Goal: Task Accomplishment & Management: Complete application form

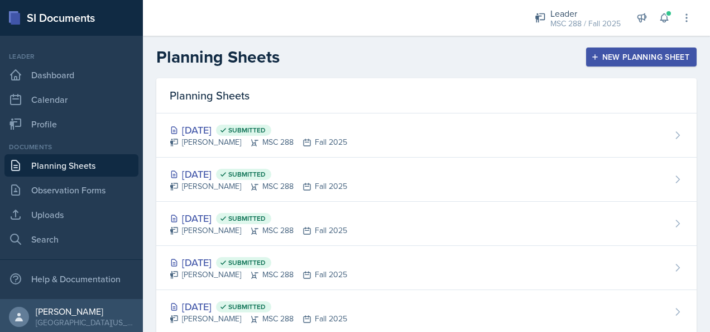
click at [652, 52] on div "New Planning Sheet" at bounding box center [642, 56] width 96 height 9
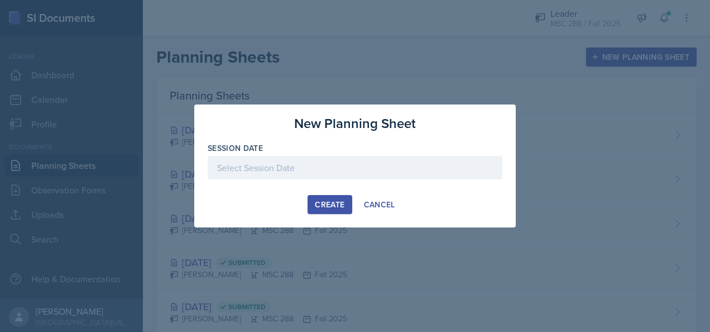
click at [280, 176] on div at bounding box center [355, 167] width 295 height 23
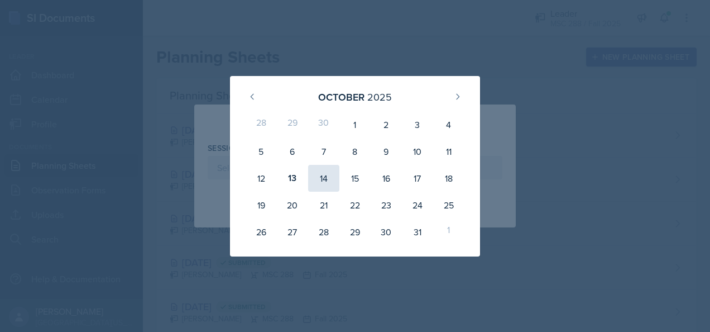
click at [324, 182] on div "14" at bounding box center [323, 178] width 31 height 27
type input "October 14th, 2025"
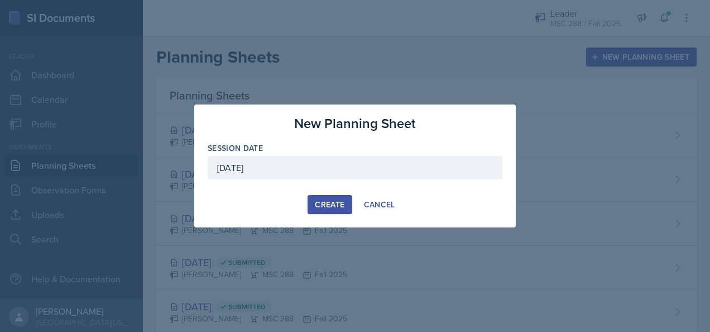
click at [321, 203] on div "Create" at bounding box center [330, 204] width 30 height 9
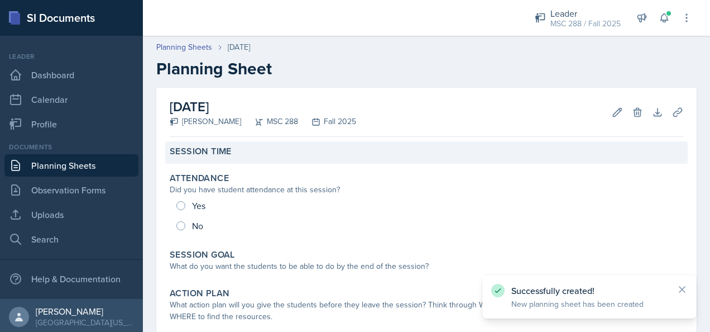
click at [304, 153] on div "Session Time" at bounding box center [427, 151] width 514 height 11
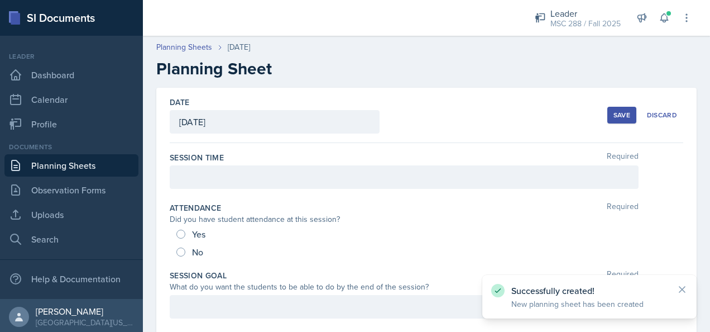
click at [279, 180] on div at bounding box center [404, 176] width 469 height 23
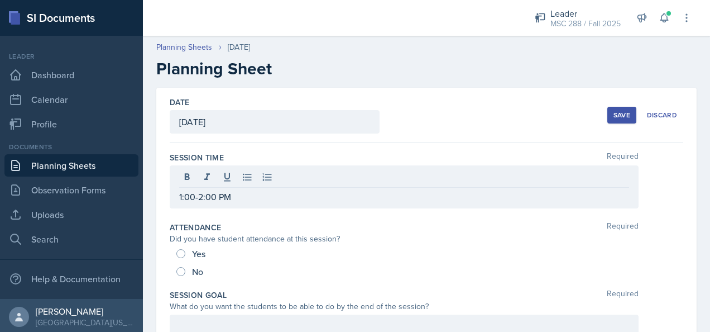
click at [608, 112] on button "Save" at bounding box center [622, 115] width 29 height 17
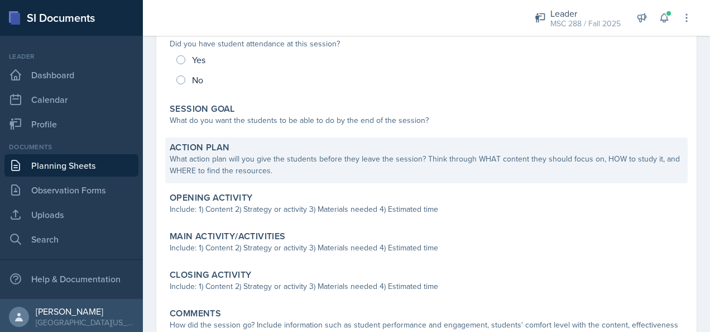
scroll to position [168, 0]
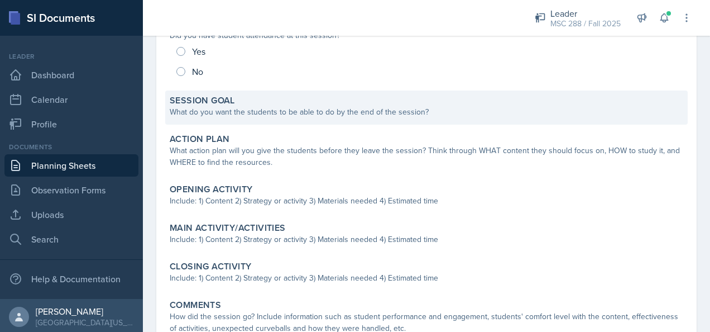
click at [268, 106] on div "What do you want the students to be able to do by the end of the session?" at bounding box center [427, 112] width 514 height 12
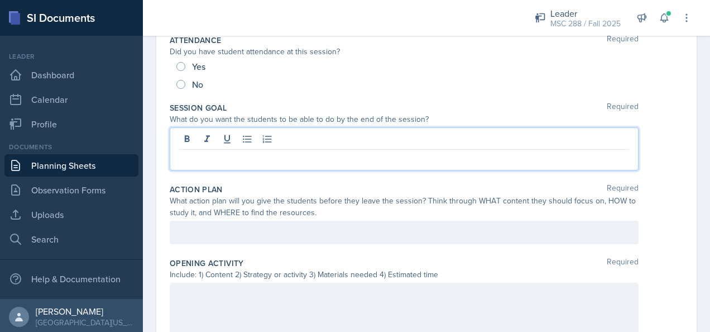
click at [258, 144] on div at bounding box center [404, 148] width 469 height 43
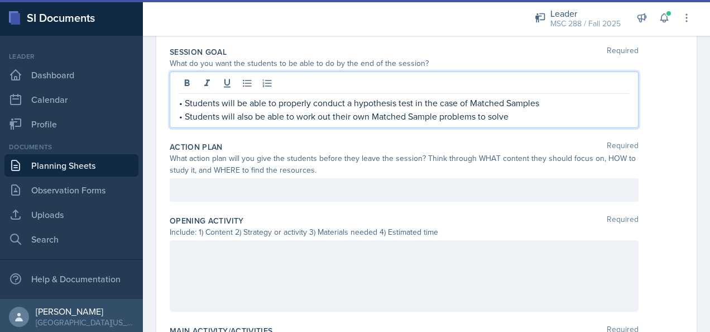
click at [309, 188] on p at bounding box center [404, 189] width 450 height 13
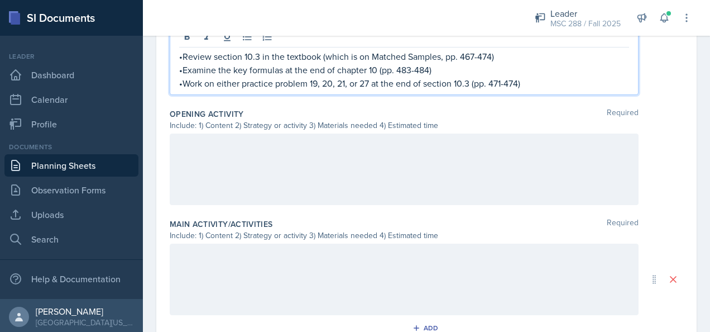
scroll to position [391, 0]
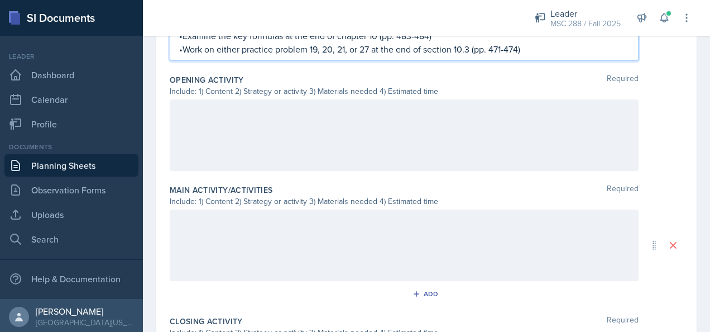
click at [232, 116] on div at bounding box center [404, 134] width 469 height 71
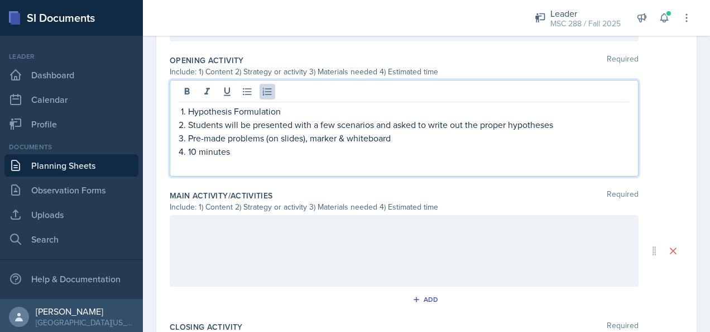
click at [234, 161] on p at bounding box center [404, 164] width 450 height 13
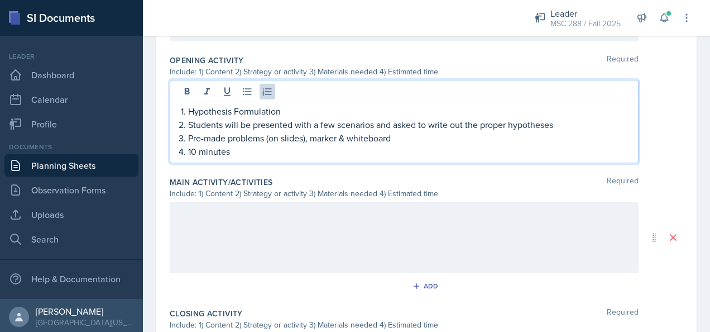
click at [198, 150] on p "10 minutes" at bounding box center [408, 151] width 441 height 13
click at [195, 148] on p "10 minutes" at bounding box center [408, 151] width 441 height 13
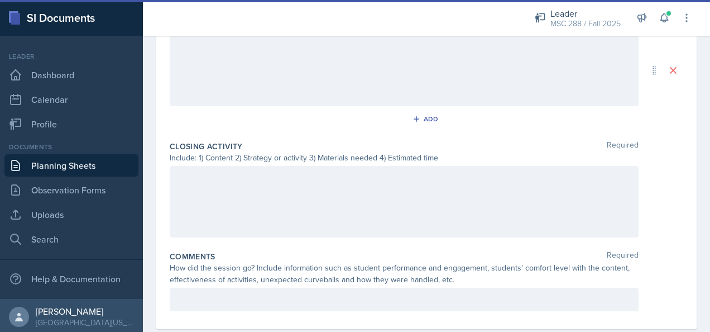
scroll to position [559, 0]
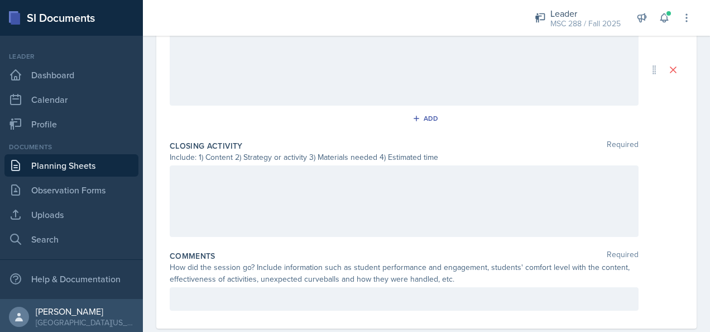
click at [259, 182] on div at bounding box center [404, 200] width 469 height 71
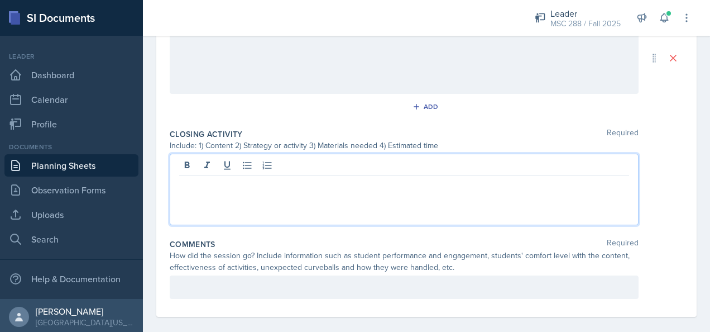
scroll to position [566, 0]
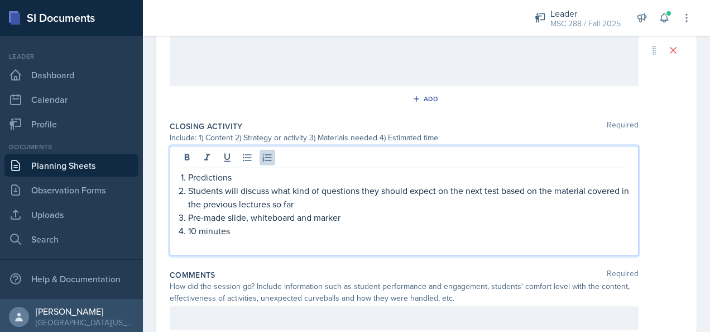
click at [240, 246] on p at bounding box center [404, 243] width 450 height 13
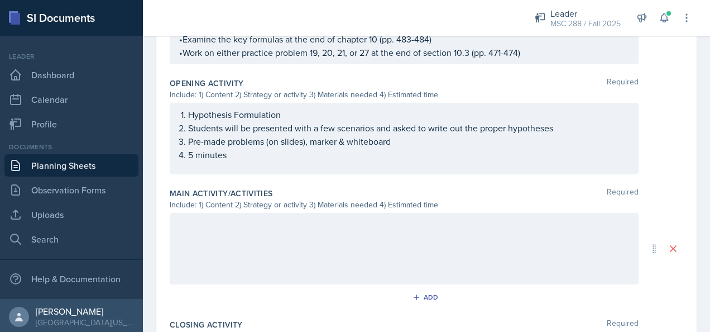
scroll to position [399, 0]
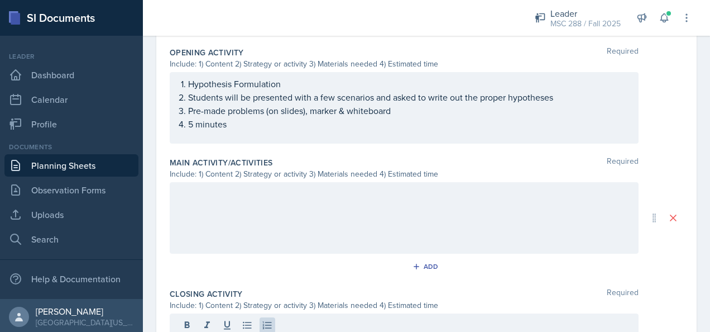
click at [280, 208] on div at bounding box center [404, 217] width 469 height 71
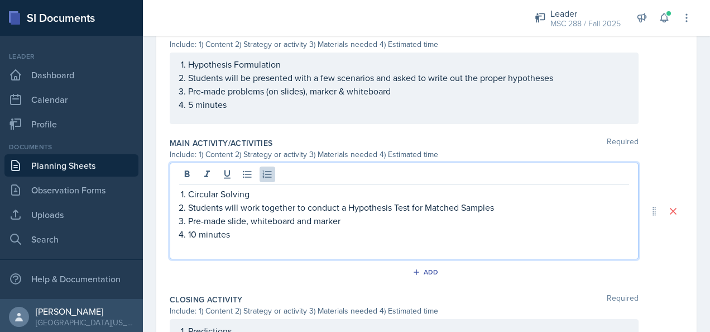
click at [208, 246] on p at bounding box center [404, 247] width 450 height 13
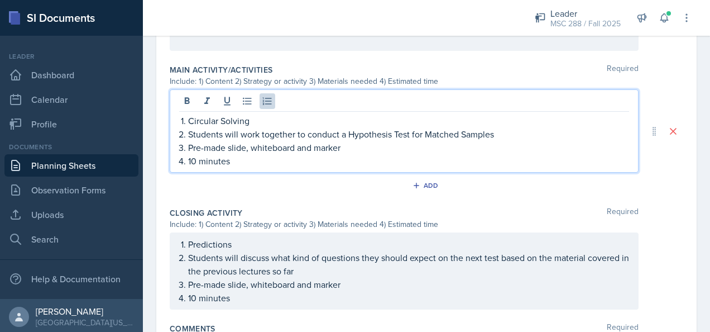
scroll to position [474, 0]
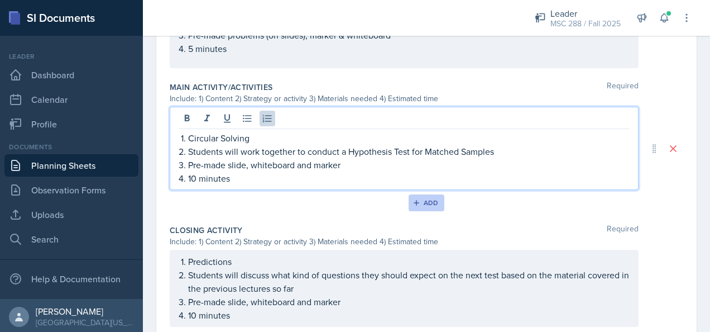
click at [413, 201] on icon "button" at bounding box center [417, 203] width 8 height 8
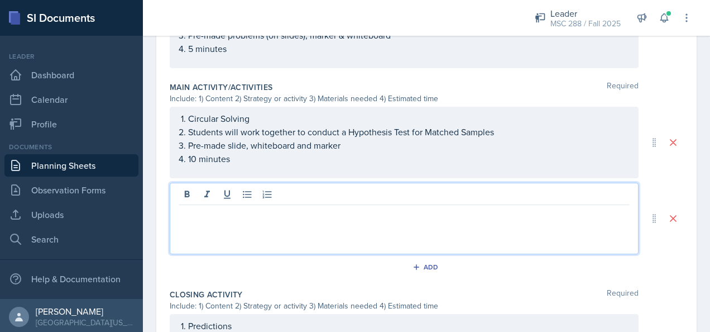
click at [330, 193] on div at bounding box center [404, 218] width 469 height 71
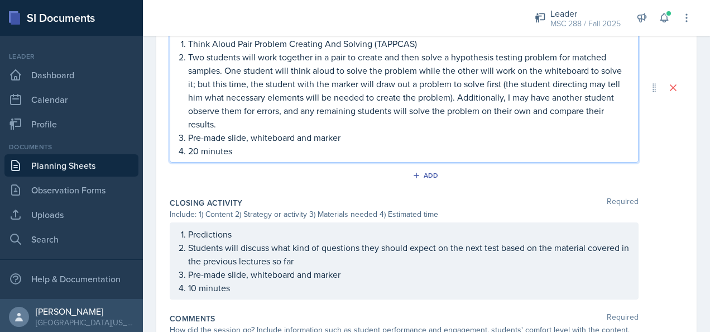
scroll to position [615, 0]
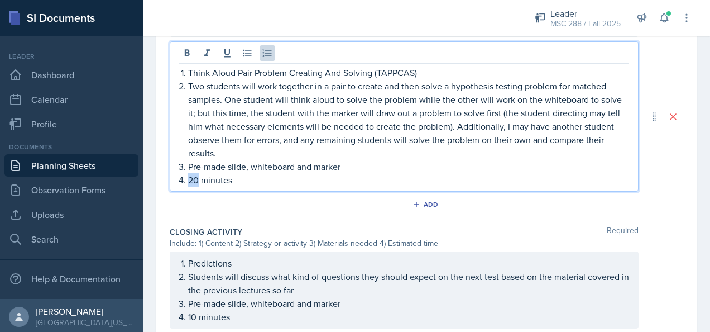
drag, startPoint x: 197, startPoint y: 176, endPoint x: 183, endPoint y: 178, distance: 13.5
click at [188, 178] on li "20 minutes" at bounding box center [408, 179] width 441 height 13
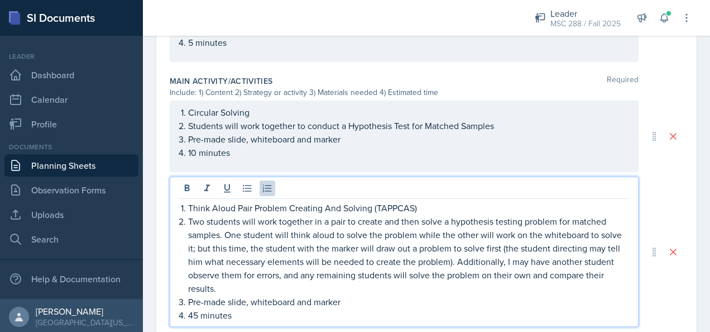
scroll to position [448, 0]
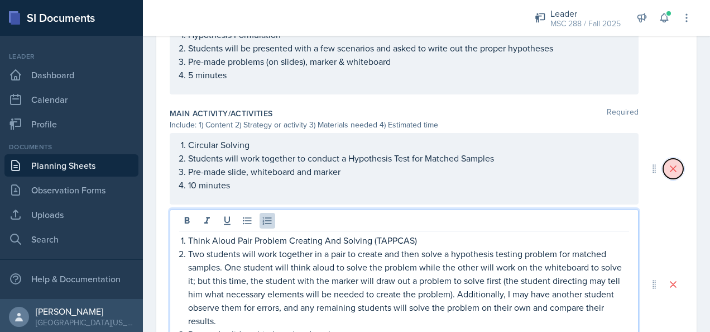
click at [668, 166] on icon at bounding box center [673, 168] width 11 height 11
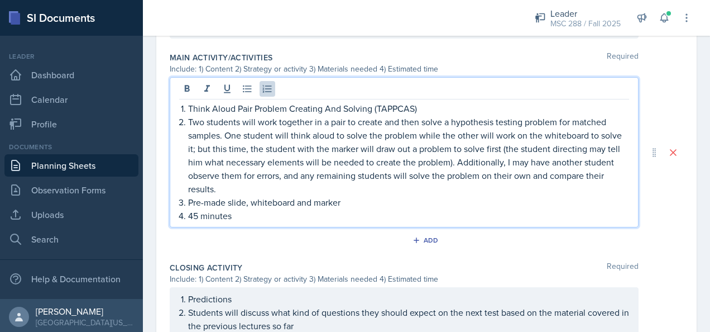
scroll to position [523, 0]
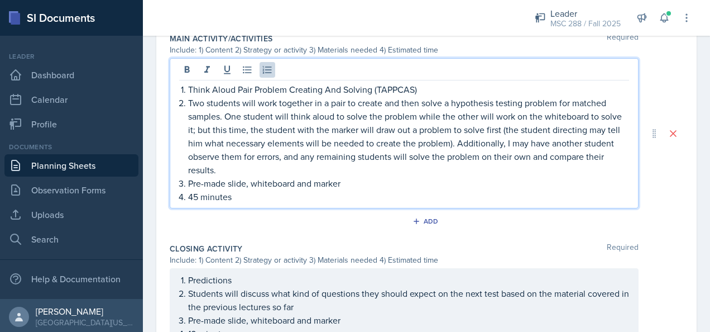
drag, startPoint x: 210, startPoint y: 99, endPoint x: 224, endPoint y: 101, distance: 14.1
click at [212, 99] on p "Two students will work together in a pair to create and then solve a hypothesis…" at bounding box center [408, 136] width 441 height 80
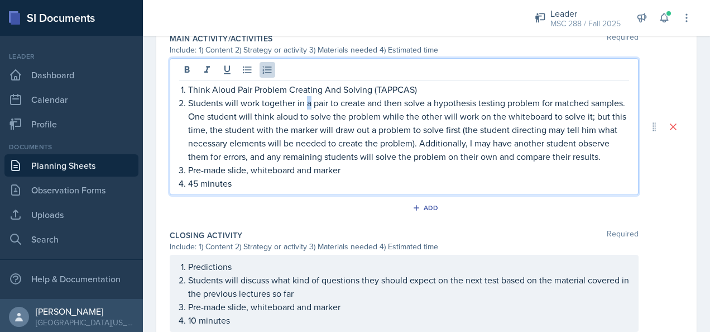
click at [306, 99] on p "Students will work together in a pair to create and then solve a hypothesis tes…" at bounding box center [408, 129] width 441 height 67
click at [321, 98] on p "Students will work together in pair to create and then solve a hypothesis testi…" at bounding box center [408, 129] width 441 height 67
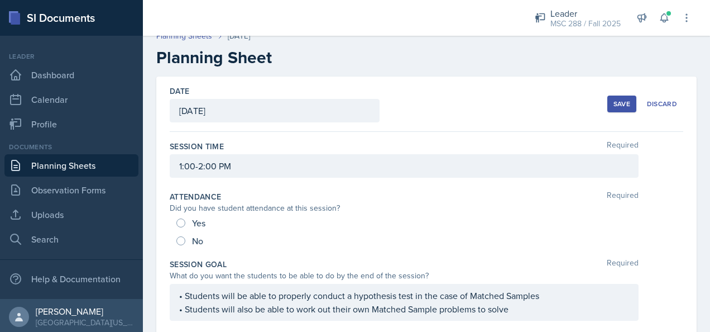
scroll to position [0, 0]
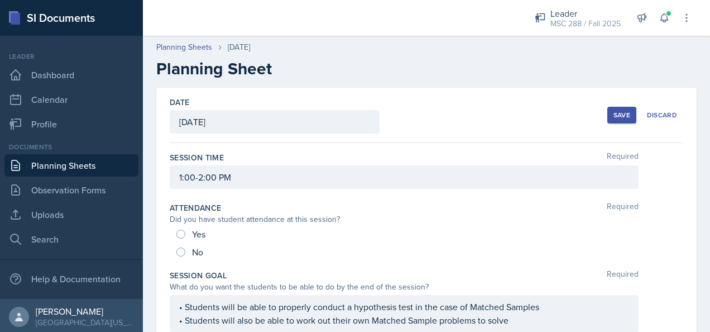
click at [608, 114] on button "Save" at bounding box center [622, 115] width 29 height 17
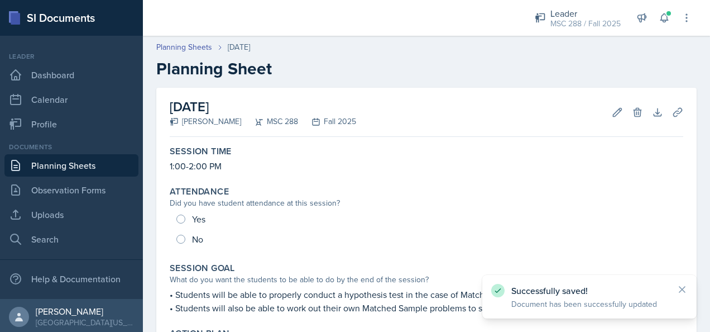
click at [59, 164] on link "Planning Sheets" at bounding box center [71, 165] width 134 height 22
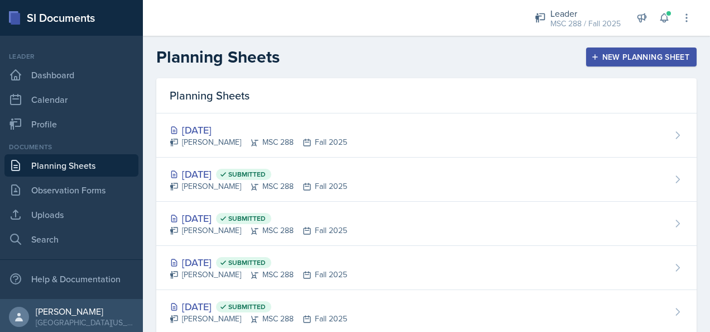
click at [609, 48] on button "New Planning Sheet" at bounding box center [641, 56] width 111 height 19
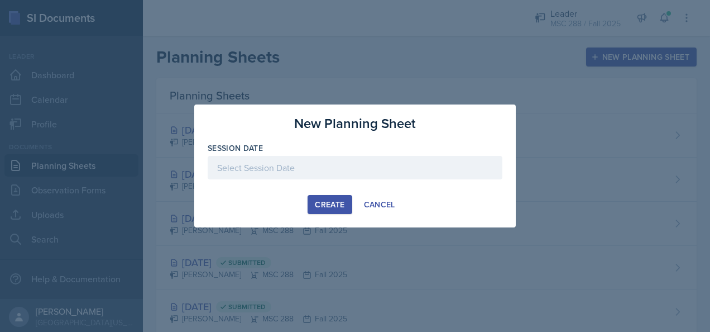
click at [352, 166] on div at bounding box center [355, 167] width 295 height 23
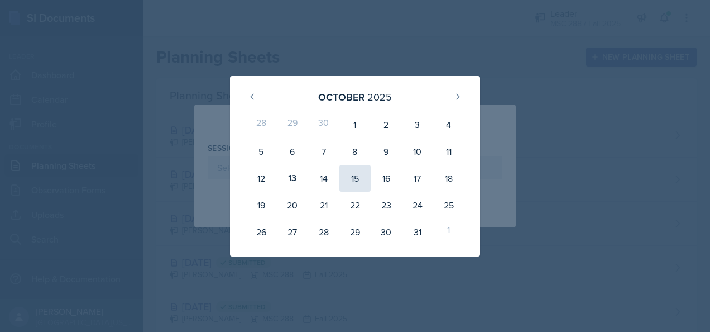
click at [352, 174] on div "15" at bounding box center [355, 178] width 31 height 27
type input "October 15th, 2025"
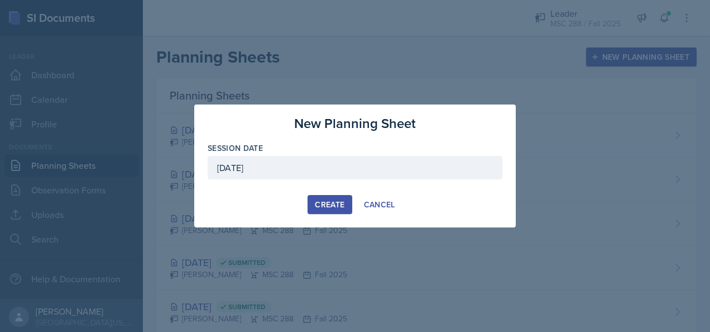
click at [313, 200] on button "Create" at bounding box center [330, 204] width 44 height 19
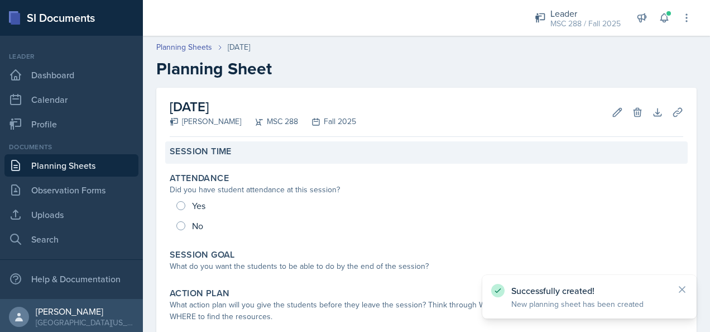
click at [312, 157] on div "Session Time" at bounding box center [426, 152] width 523 height 22
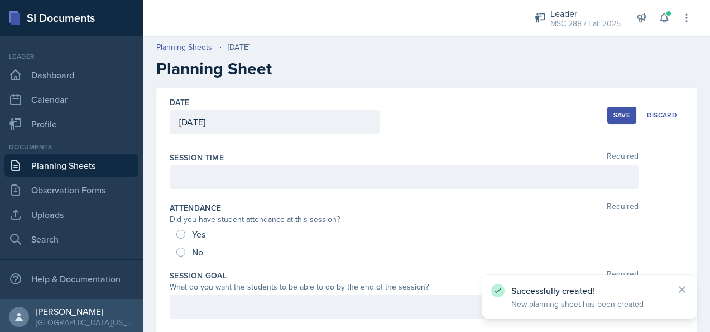
click at [284, 179] on div at bounding box center [404, 176] width 469 height 23
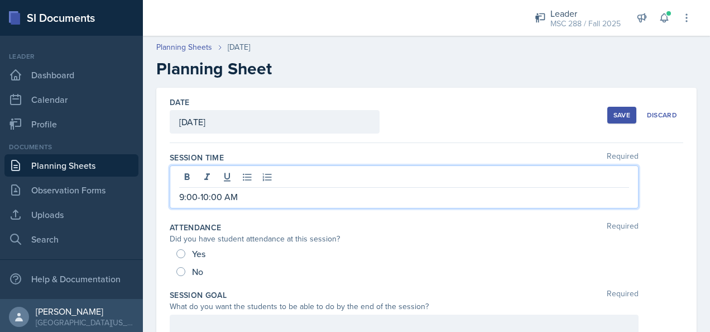
click at [608, 108] on button "Save" at bounding box center [622, 115] width 29 height 17
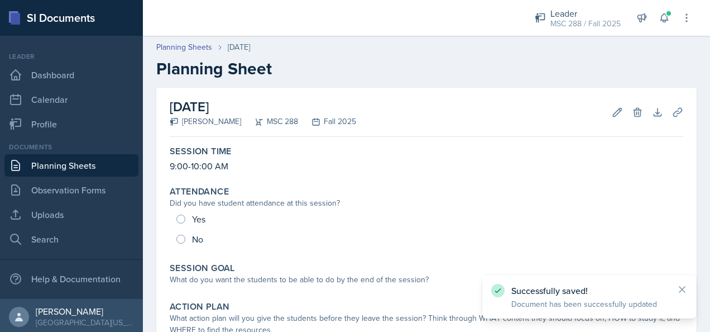
click at [94, 168] on link "Planning Sheets" at bounding box center [71, 165] width 134 height 22
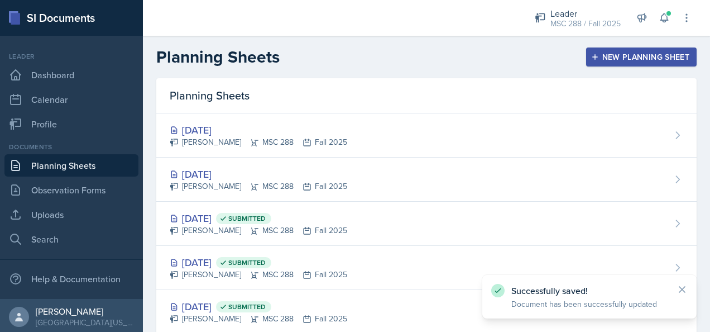
click at [612, 50] on button "New Planning Sheet" at bounding box center [641, 56] width 111 height 19
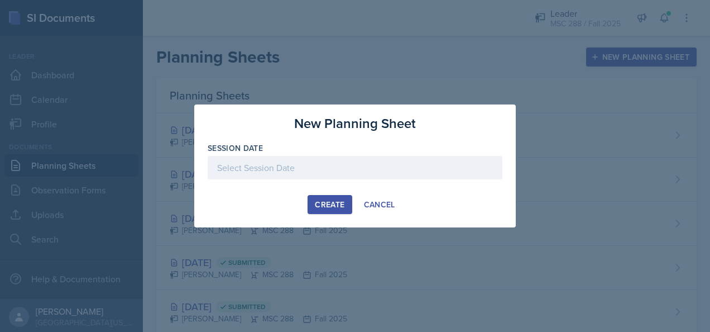
click at [355, 174] on div at bounding box center [355, 167] width 295 height 23
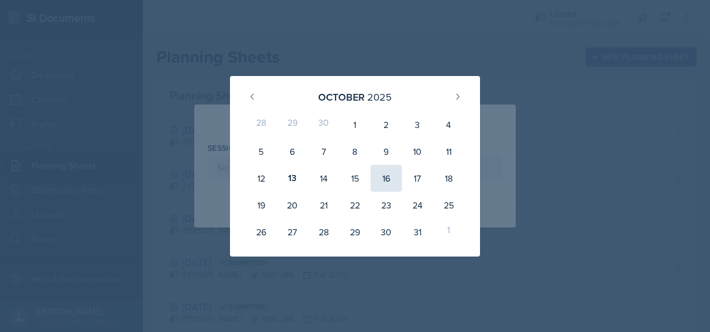
click at [378, 173] on div "16" at bounding box center [386, 178] width 31 height 27
type input "October 16th, 2025"
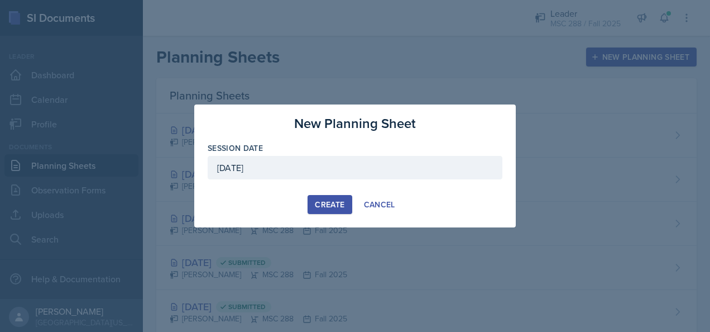
click at [316, 200] on div "Create" at bounding box center [330, 204] width 30 height 9
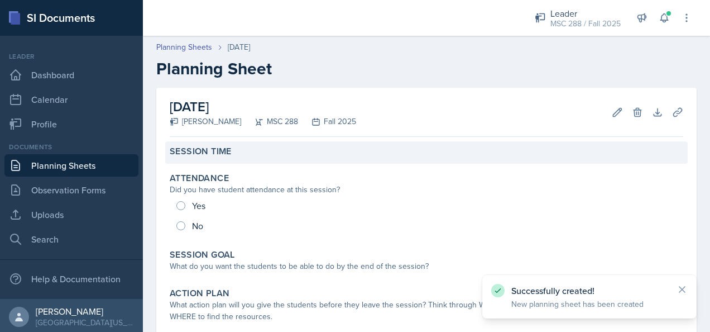
click at [331, 150] on div "Session Time" at bounding box center [427, 151] width 514 height 11
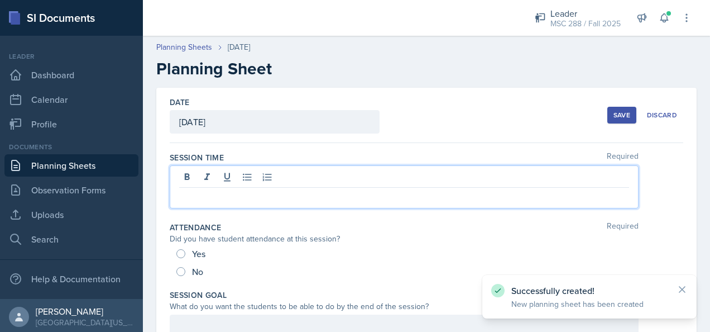
click at [307, 179] on div at bounding box center [404, 186] width 469 height 43
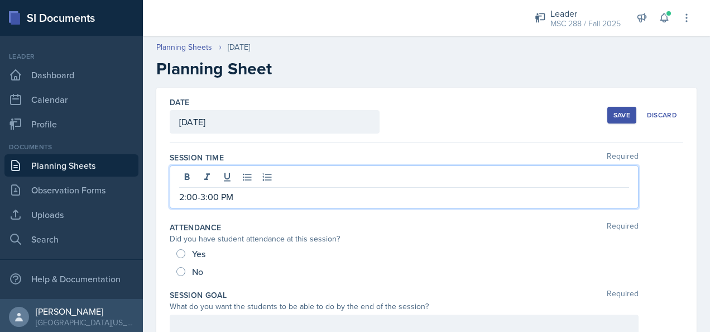
click at [598, 105] on div "Date October 16th, 2025 October 2025 28 29 30 1 2 3 4 5 6 7 8 9 10 11 12 13 14 …" at bounding box center [427, 115] width 514 height 55
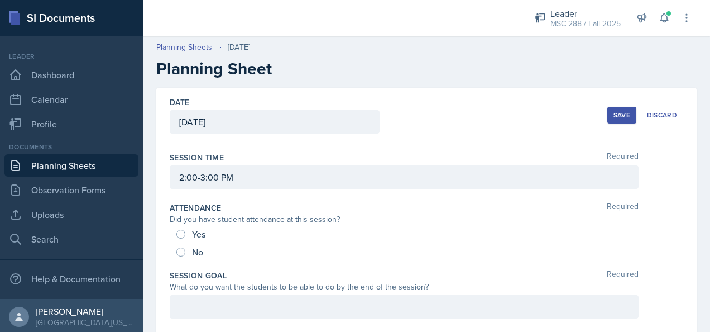
click at [614, 111] on div "Save" at bounding box center [622, 115] width 17 height 9
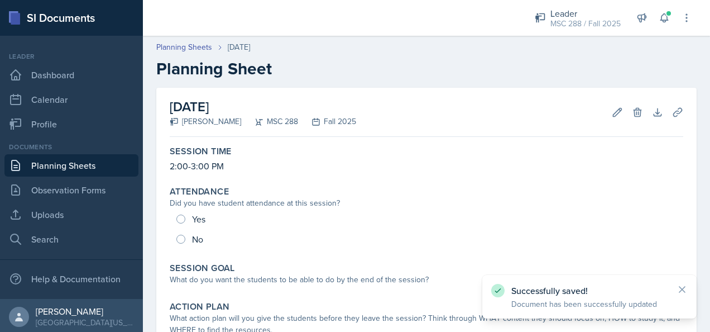
click at [75, 167] on link "Planning Sheets" at bounding box center [71, 165] width 134 height 22
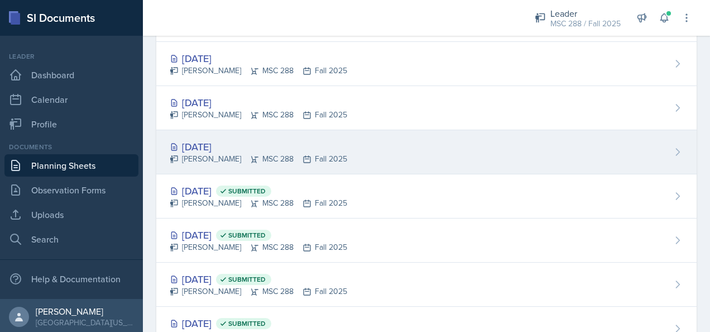
scroll to position [56, 0]
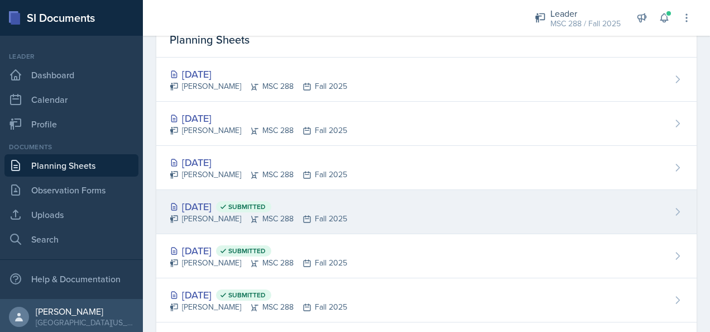
click at [214, 206] on div "Oct 8th, 2025 Submitted" at bounding box center [259, 206] width 178 height 15
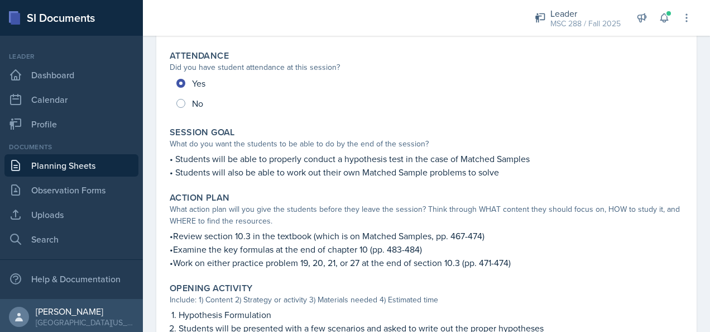
scroll to position [168, 0]
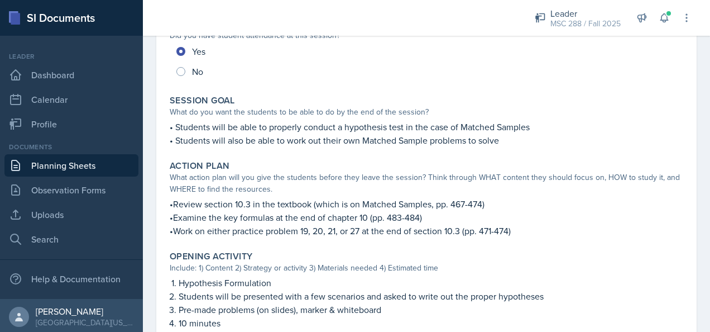
click at [209, 127] on p "• Students will be able to properly conduct a hypothesis test in the case of Ma…" at bounding box center [427, 126] width 514 height 13
click at [219, 137] on p "• Students will also be able to work out their own Matched Sample problems to s…" at bounding box center [427, 139] width 514 height 13
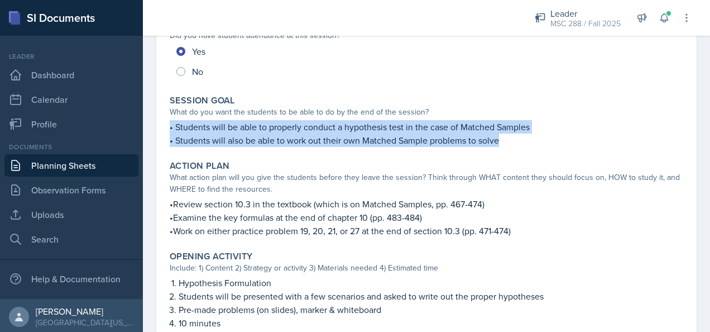
drag, startPoint x: 170, startPoint y: 126, endPoint x: 569, endPoint y: 141, distance: 399.6
click at [569, 141] on div "• Students will be able to properly conduct a hypothesis test in the case of Ma…" at bounding box center [427, 133] width 514 height 27
copy div "• Students will be able to properly conduct a hypothesis test in the case of Ma…"
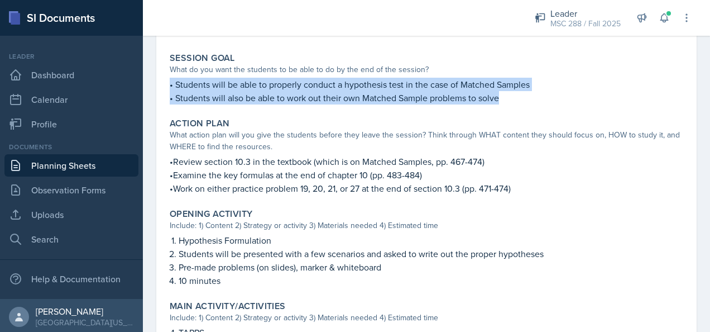
scroll to position [223, 0]
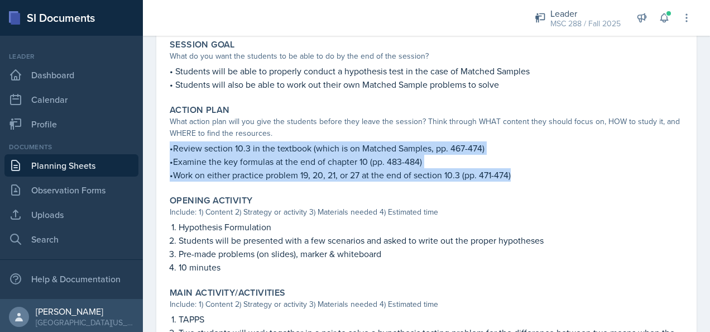
drag, startPoint x: 512, startPoint y: 174, endPoint x: 164, endPoint y: 145, distance: 348.6
copy div "•Review section 10.3 in the textbook (which is on Matched Samples, pp. 467-474)…"
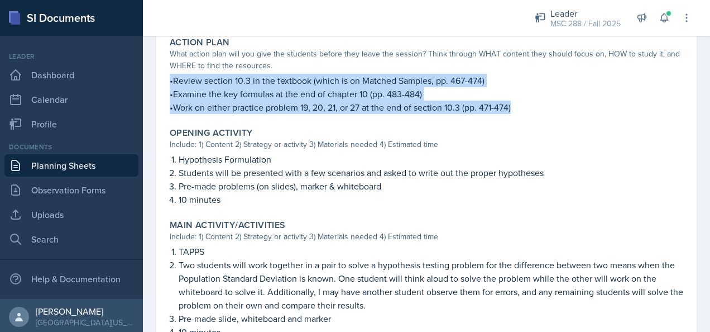
scroll to position [335, 0]
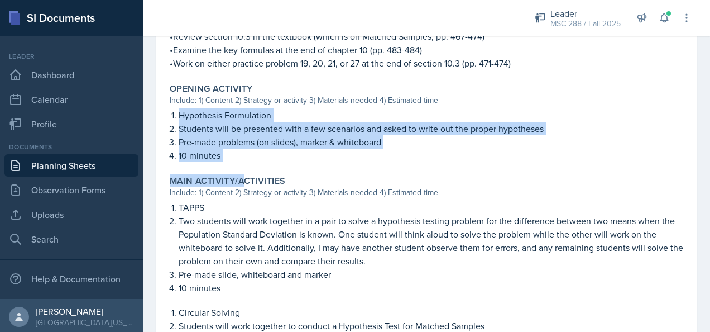
drag, startPoint x: 180, startPoint y: 114, endPoint x: 247, endPoint y: 170, distance: 86.5
click at [247, 170] on div "Session Time 9:00-10:00 AM Attendance Did you have student attendance at this s…" at bounding box center [427, 268] width 514 height 925
drag, startPoint x: 247, startPoint y: 170, endPoint x: 235, endPoint y: 149, distance: 24.0
click at [235, 149] on p "10 minutes" at bounding box center [431, 155] width 505 height 13
click at [232, 158] on p "10 minutes" at bounding box center [431, 155] width 505 height 13
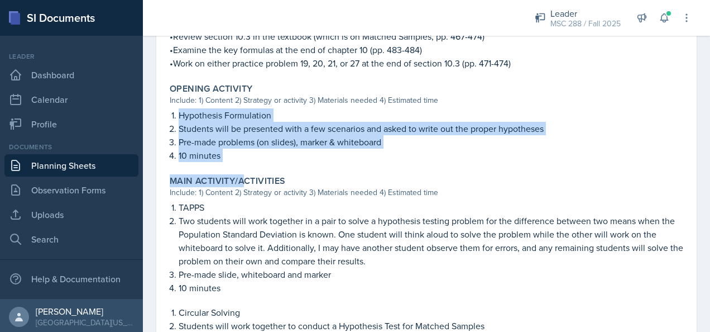
click at [199, 120] on p "Hypothesis Formulation" at bounding box center [431, 114] width 505 height 13
drag, startPoint x: 180, startPoint y: 114, endPoint x: 255, endPoint y: 153, distance: 83.9
click at [255, 153] on ol "Hypothesis Formulation Students will be presented with a few scenarios and aske…" at bounding box center [431, 135] width 505 height 54
copy ol "Hypothesis Formulation Students will be presented with a few scenarios and aske…"
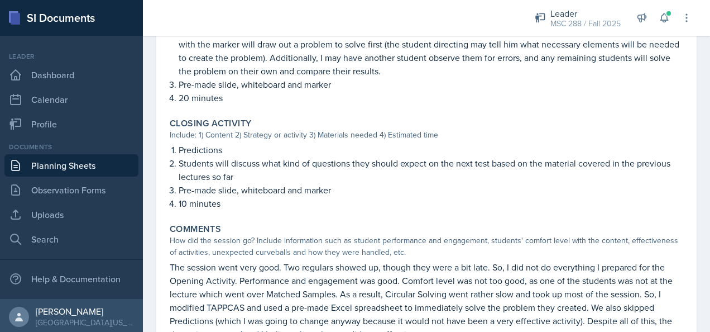
scroll to position [726, 0]
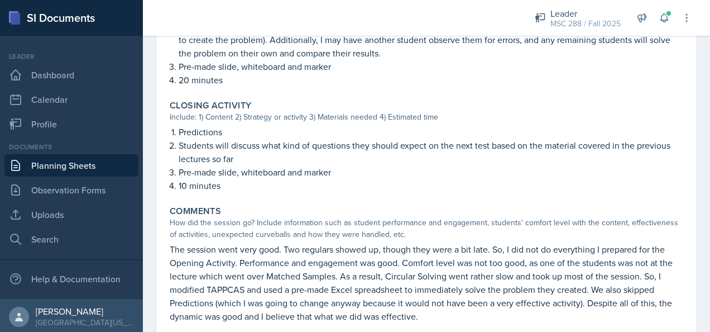
click at [179, 129] on li "Predictions" at bounding box center [431, 131] width 505 height 13
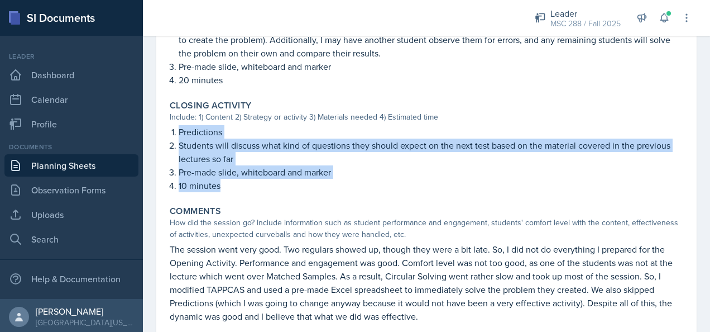
drag, startPoint x: 179, startPoint y: 129, endPoint x: 246, endPoint y: 181, distance: 84.4
click at [246, 181] on ol "Predictions Students will discuss what kind of questions they should expect on …" at bounding box center [431, 158] width 505 height 67
copy ol "Predictions Students will discuss what kind of questions they should expect on …"
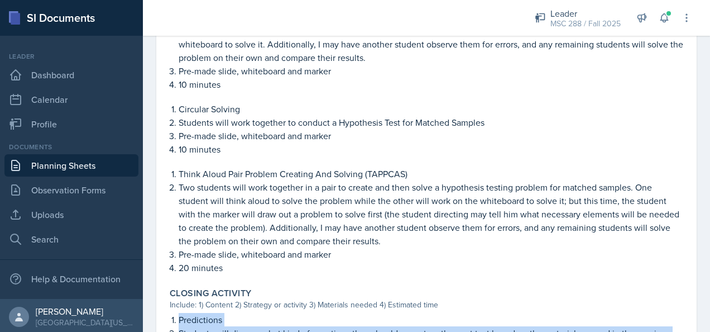
scroll to position [483, 0]
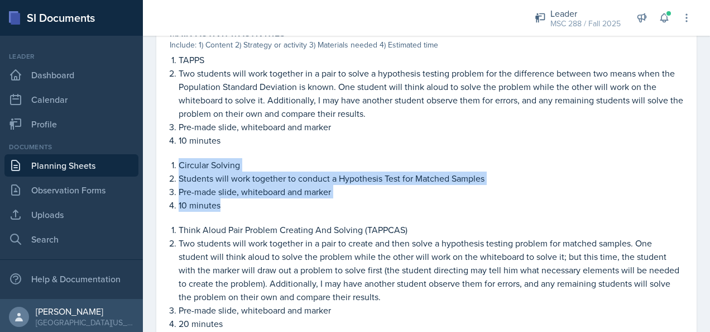
drag, startPoint x: 179, startPoint y: 163, endPoint x: 239, endPoint y: 199, distance: 69.9
click at [239, 199] on ol "Circular Solving Students will work together to conduct a Hypothesis Test for M…" at bounding box center [431, 185] width 505 height 54
copy ol "Circular Solving Students will work together to conduct a Hypothesis Test for M…"
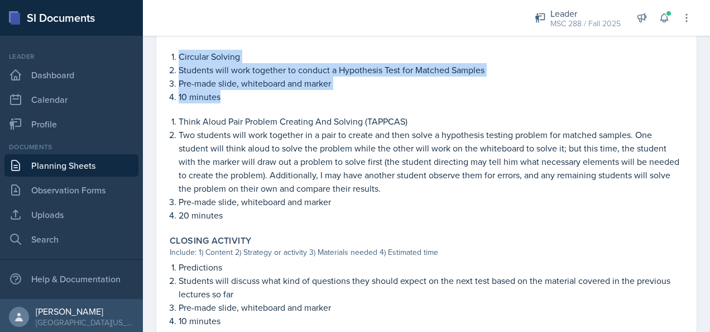
scroll to position [594, 0]
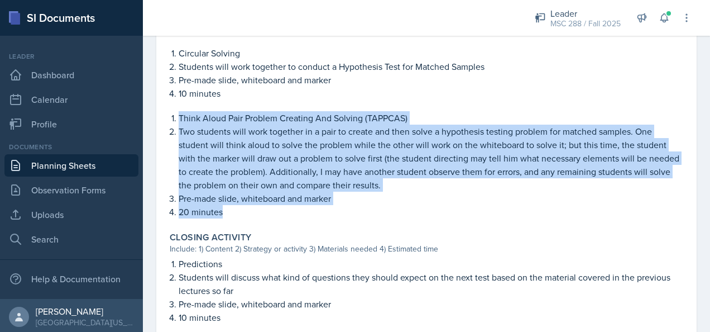
drag, startPoint x: 179, startPoint y: 115, endPoint x: 265, endPoint y: 213, distance: 130.2
click at [265, 213] on ol "Think Aloud Pair Problem Creating And Solving (TAPPCAS) Two students will work …" at bounding box center [431, 164] width 505 height 107
copy ol "Think Aloud Pair Problem Creating And Solving (TAPPCAS) Two students will work …"
click at [66, 164] on link "Planning Sheets" at bounding box center [71, 165] width 134 height 22
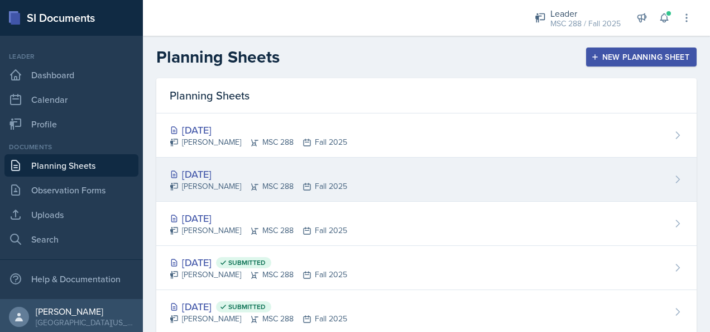
click at [223, 172] on div "[DATE]" at bounding box center [259, 173] width 178 height 15
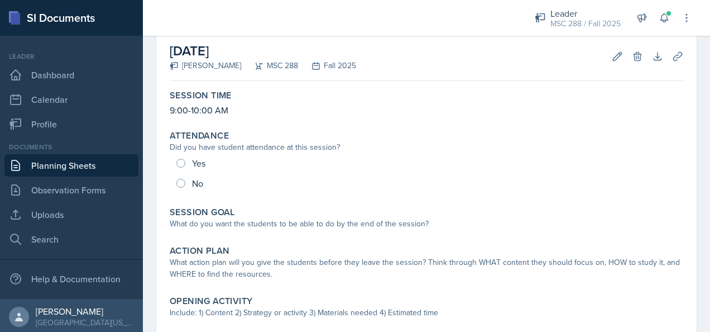
scroll to position [112, 0]
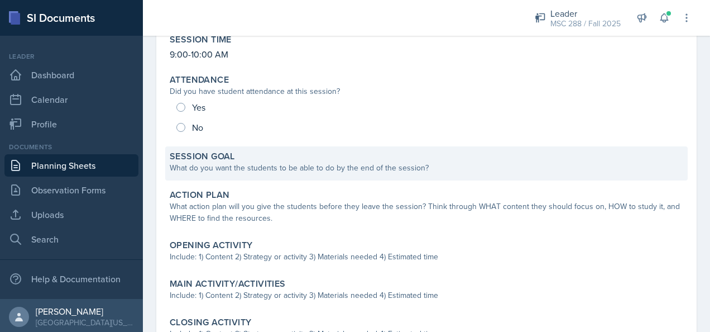
click at [279, 161] on div "Session Goal" at bounding box center [427, 156] width 514 height 11
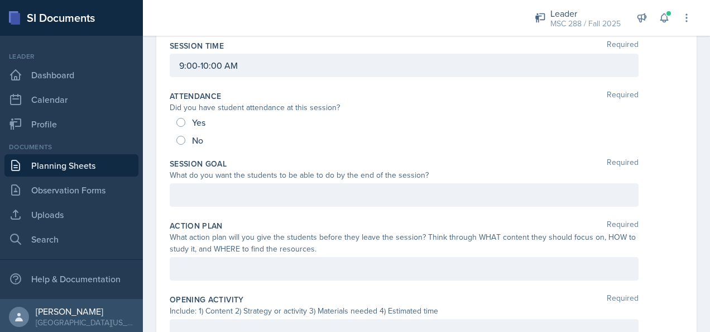
click at [248, 200] on div at bounding box center [404, 194] width 469 height 23
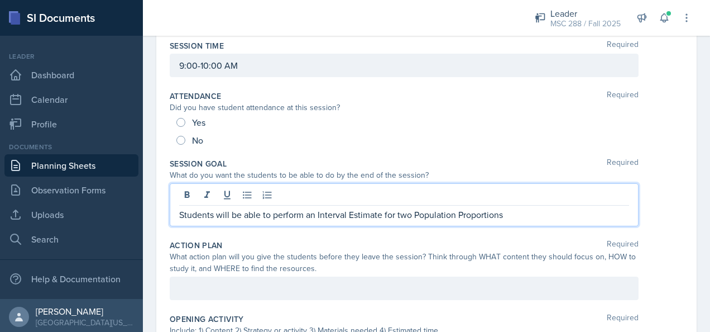
click at [179, 213] on div "Students will be able to perform an Interval Estimate for two Population Propor…" at bounding box center [404, 204] width 469 height 43
click at [181, 212] on p "Students will be able to perform an Interval Estimate for two Population Propor…" at bounding box center [404, 214] width 450 height 13
click at [522, 213] on p "Students will be able to perform an Interval Estimate for two Population Propor…" at bounding box center [408, 214] width 441 height 13
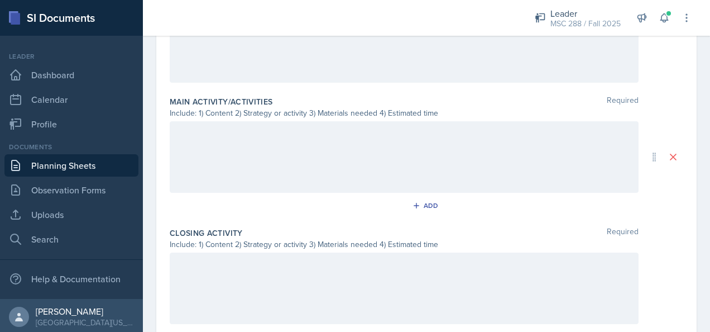
scroll to position [560, 0]
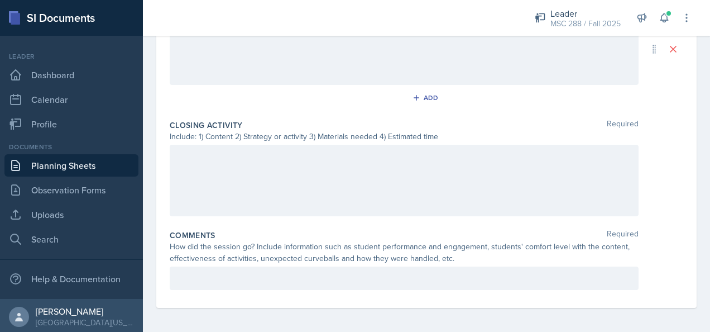
click at [230, 166] on div at bounding box center [404, 180] width 469 height 71
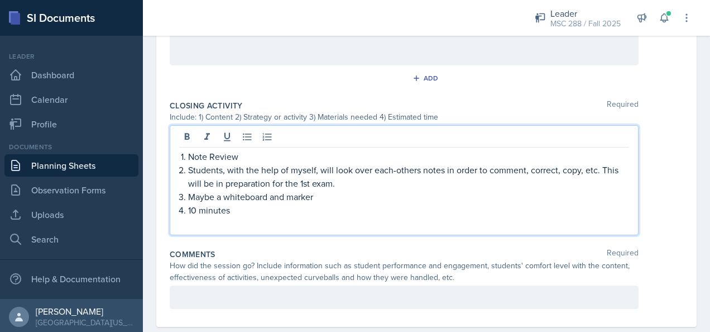
click at [204, 223] on p at bounding box center [404, 223] width 450 height 13
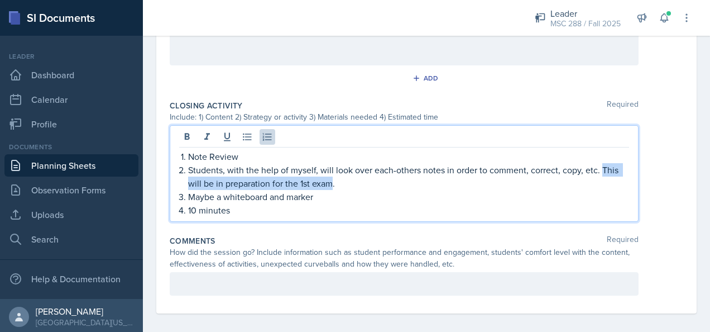
drag, startPoint x: 331, startPoint y: 182, endPoint x: 601, endPoint y: 166, distance: 270.2
click at [601, 166] on p "Students, with the help of myself, will look over each-others notes in order to…" at bounding box center [408, 176] width 441 height 27
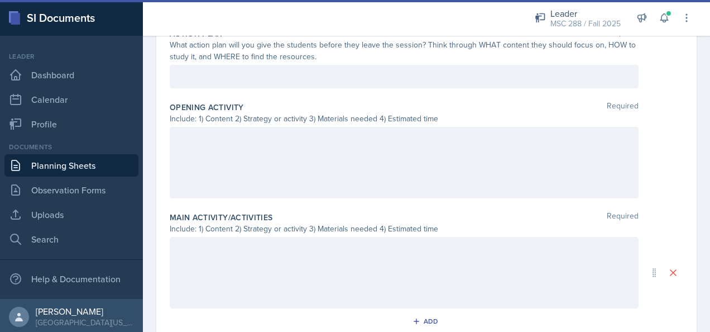
scroll to position [335, 0]
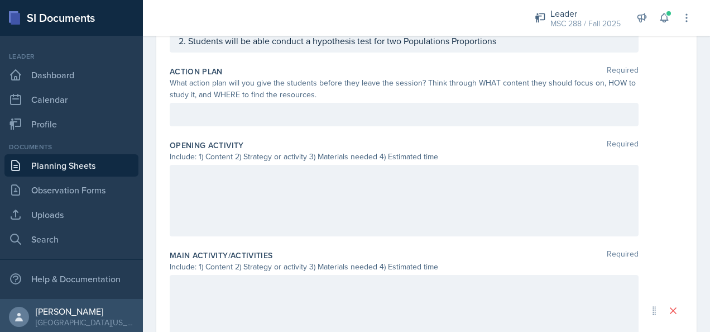
click at [302, 192] on div at bounding box center [404, 200] width 469 height 71
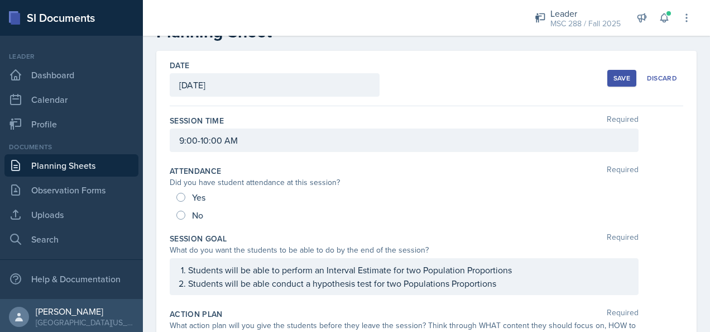
scroll to position [0, 0]
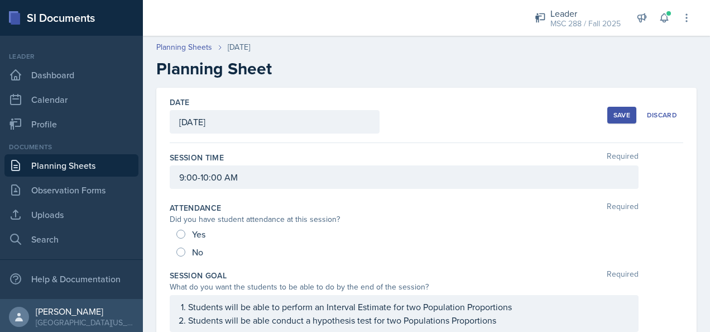
click at [608, 114] on button "Save" at bounding box center [622, 115] width 29 height 17
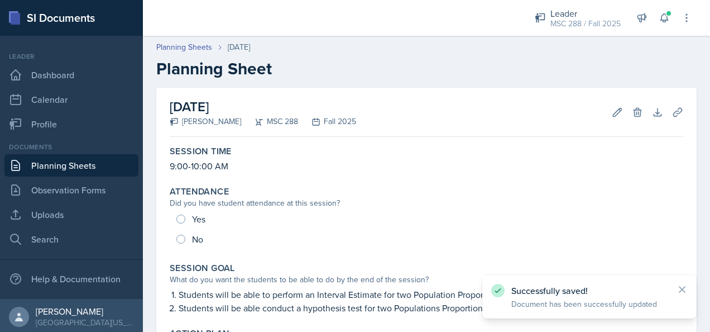
click at [80, 164] on link "Planning Sheets" at bounding box center [71, 165] width 134 height 22
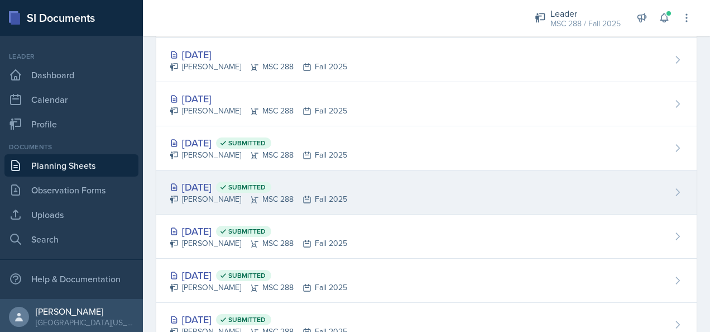
scroll to position [112, 0]
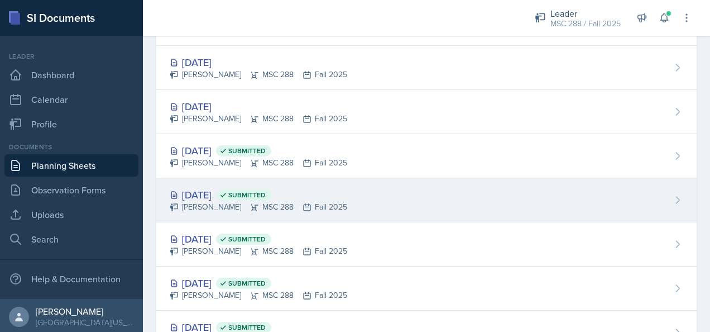
click at [208, 194] on div "[DATE] Submitted" at bounding box center [259, 194] width 178 height 15
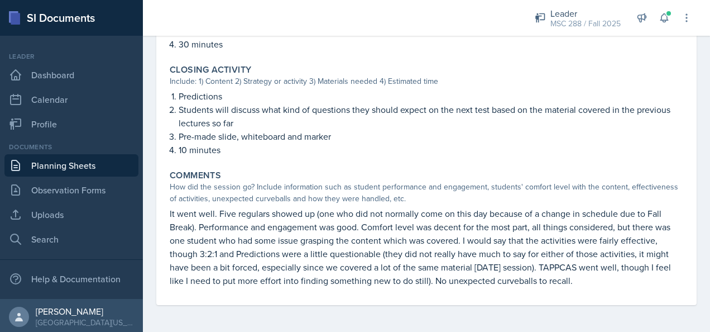
scroll to position [570, 0]
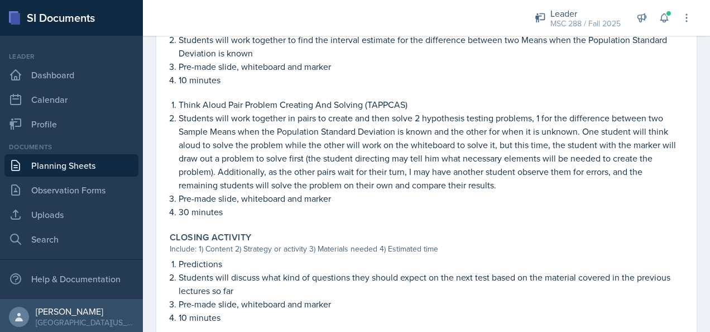
click at [96, 157] on link "Planning Sheets" at bounding box center [71, 165] width 134 height 22
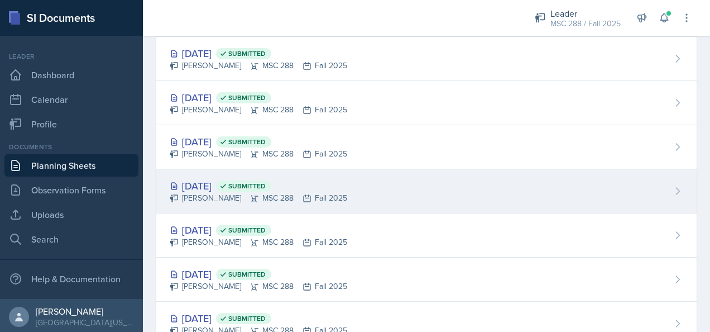
scroll to position [271, 0]
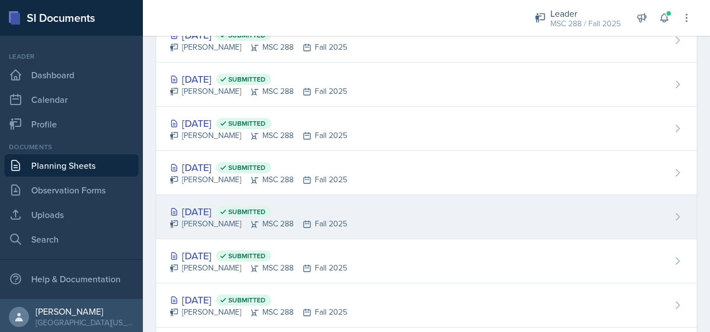
click at [206, 204] on div "[DATE] Submitted" at bounding box center [259, 211] width 178 height 15
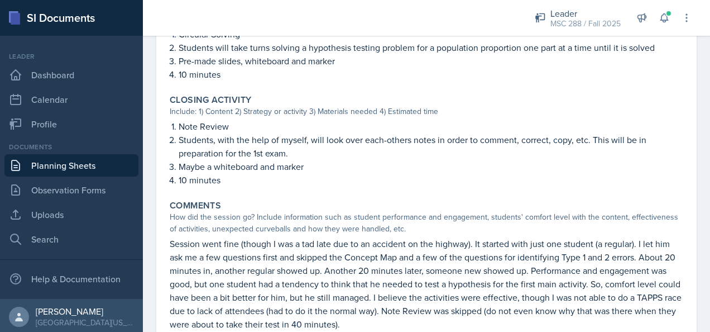
scroll to position [782, 0]
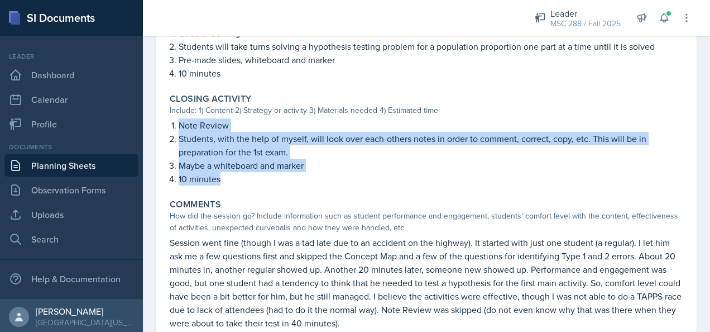
drag, startPoint x: 180, startPoint y: 123, endPoint x: 248, endPoint y: 179, distance: 87.7
click at [248, 179] on ol "Note Review Students, with the help of myself, will look over each-others notes…" at bounding box center [431, 151] width 505 height 67
copy ol "Note Review Students, with the help of myself, will look over each-others notes…"
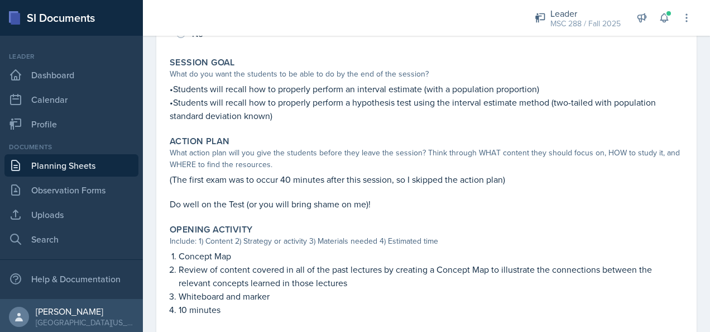
scroll to position [223, 0]
